Goal: Transaction & Acquisition: Purchase product/service

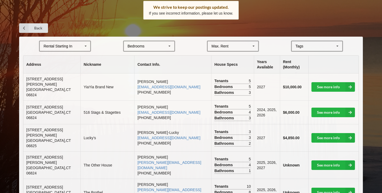
scroll to position [112, 0]
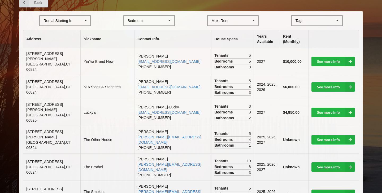
click at [85, 19] on icon at bounding box center [86, 21] width 8 height 10
click at [57, 58] on div "2028" at bounding box center [65, 60] width 50 height 10
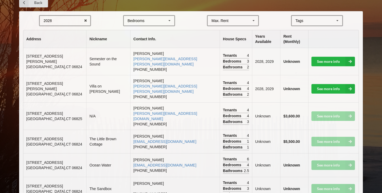
click at [318, 19] on div "[GEOGRAPHIC_DATA] Area Downtown" at bounding box center [317, 20] width 52 height 11
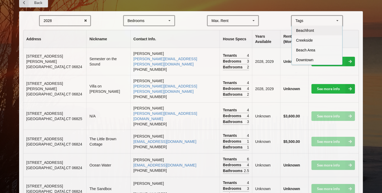
click at [312, 31] on span "Beachfront" at bounding box center [305, 30] width 18 height 4
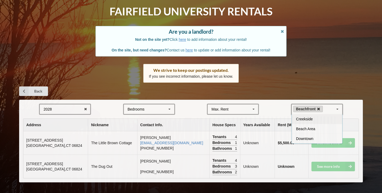
click at [320, 109] on icon at bounding box center [319, 109] width 3 height 3
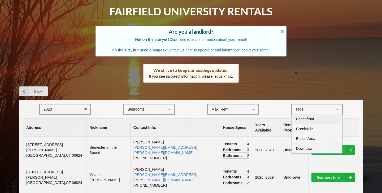
click at [234, 109] on div "Max. Rent $4,000 $5,000 $6,000 $7,000 $8,000 $9,000 $10,000 $11,000 $12,000 $13…" at bounding box center [233, 109] width 52 height 11
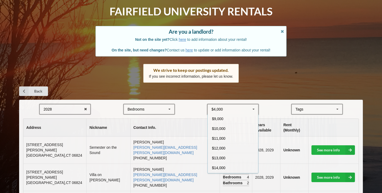
scroll to position [58, 0]
click at [223, 165] on div "$15,000" at bounding box center [233, 169] width 50 height 10
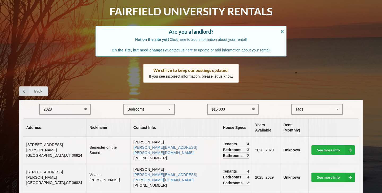
click at [136, 113] on div "Bedrooms 1 2 3 4 5 6 7 8" at bounding box center [149, 109] width 52 height 11
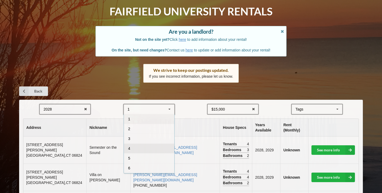
click at [129, 147] on span "4" at bounding box center [129, 149] width 2 height 4
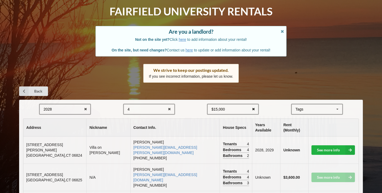
scroll to position [47, 0]
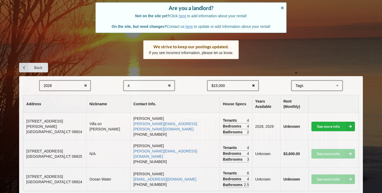
click at [254, 85] on icon at bounding box center [254, 86] width 8 height 10
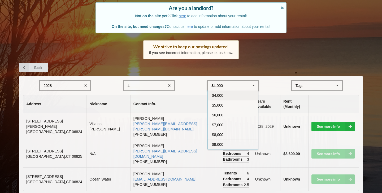
scroll to position [0, 0]
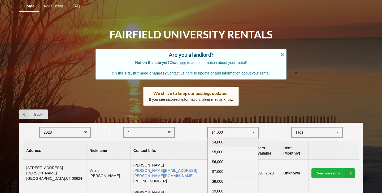
click at [269, 104] on div "Home Add Listing FAQ Fairfield University Rentals Are you a landlord? Not on th…" at bounding box center [191, 126] width 382 height 253
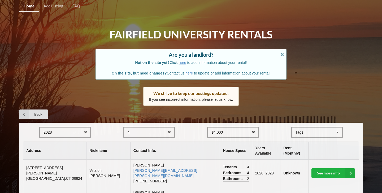
click at [254, 130] on icon at bounding box center [254, 133] width 8 height 10
click at [274, 99] on div "Home Add Listing FAQ Fairfield University Rentals Are you a landlord? Not on th…" at bounding box center [191, 126] width 382 height 253
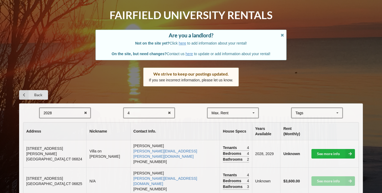
scroll to position [47, 0]
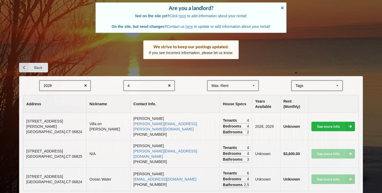
click at [158, 89] on div "4 1 2 3 4 5 6 7 8" at bounding box center [149, 85] width 52 height 11
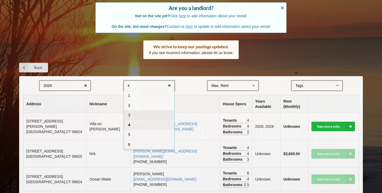
click at [135, 118] on div "3" at bounding box center [149, 115] width 50 height 10
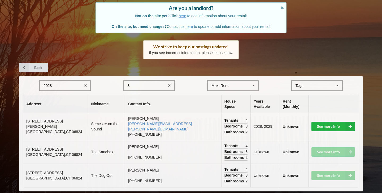
click at [163, 86] on div "3 1 2 3 4 5 6 7 8" at bounding box center [149, 85] width 52 height 11
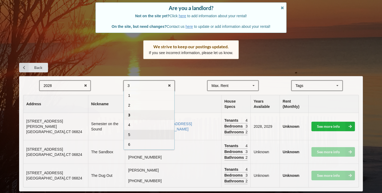
click at [141, 139] on div "5" at bounding box center [149, 135] width 50 height 10
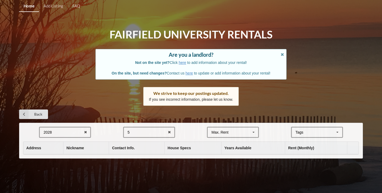
scroll to position [0, 0]
click at [152, 132] on div "5 1 2 3 4 5 6 7 8" at bounding box center [149, 132] width 52 height 11
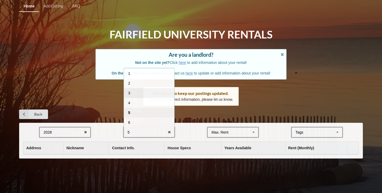
click at [146, 93] on div "3" at bounding box center [149, 93] width 50 height 10
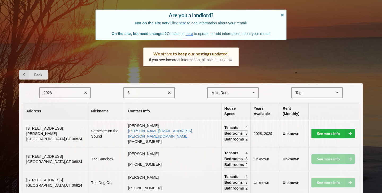
scroll to position [47, 0]
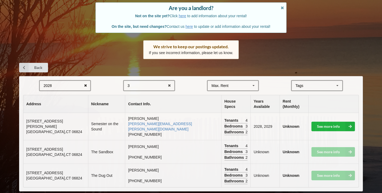
click at [86, 86] on icon at bounding box center [86, 86] width 8 height 10
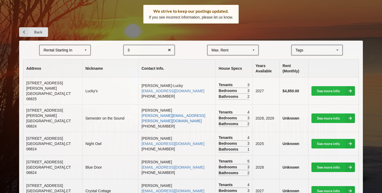
scroll to position [83, 0]
